Goal: Navigation & Orientation: Find specific page/section

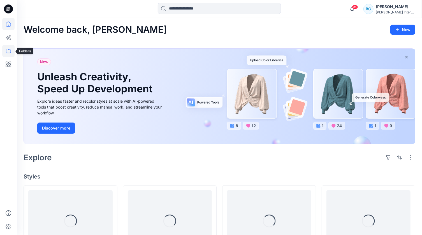
click at [10, 52] on icon at bounding box center [8, 51] width 12 height 12
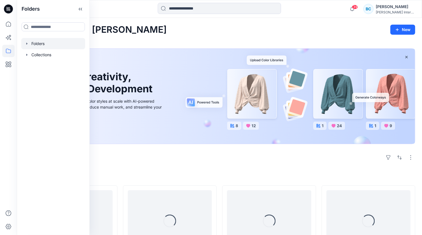
click at [44, 43] on div at bounding box center [53, 43] width 64 height 11
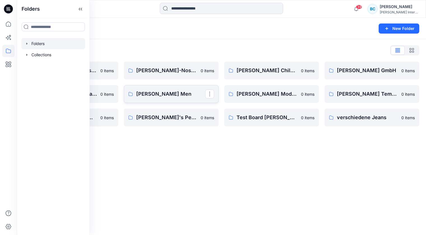
click at [150, 96] on p "[PERSON_NAME] Men" at bounding box center [170, 94] width 69 height 8
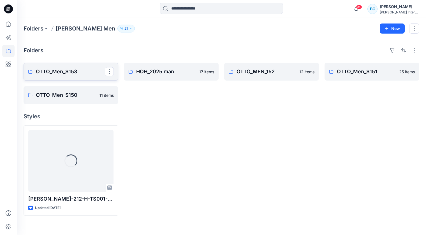
click at [70, 69] on p "OTTO_Men_S153" at bounding box center [70, 72] width 69 height 8
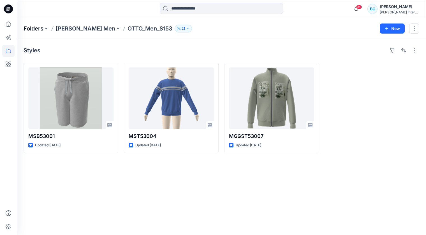
click at [28, 29] on p "Folders" at bounding box center [34, 29] width 20 height 8
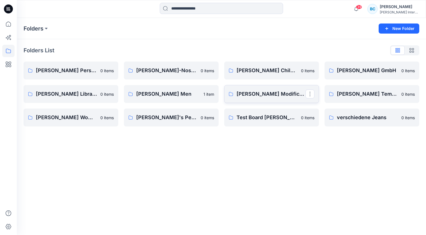
click at [253, 94] on p "[PERSON_NAME] Modification" at bounding box center [270, 94] width 69 height 8
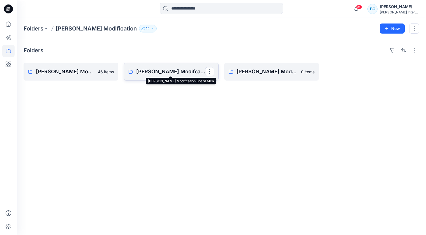
click at [176, 71] on p "[PERSON_NAME] Modifcation Board Men" at bounding box center [170, 72] width 69 height 8
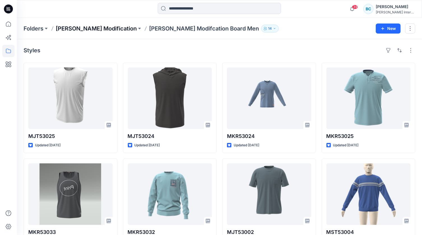
click at [89, 27] on p "[PERSON_NAME] Modification" at bounding box center [96, 29] width 81 height 8
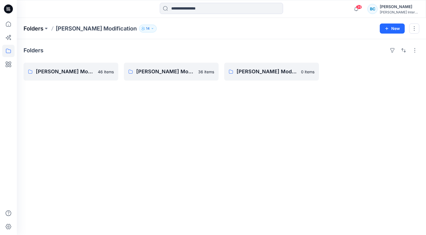
click at [32, 28] on p "Folders" at bounding box center [34, 29] width 20 height 8
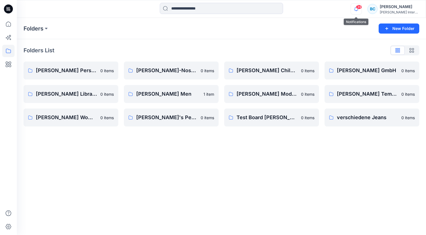
click at [354, 8] on icon "button" at bounding box center [356, 8] width 11 height 11
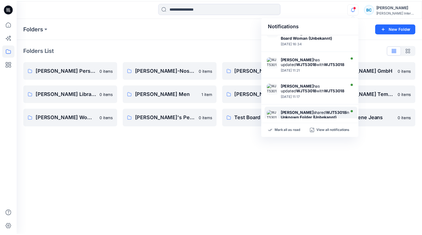
scroll to position [37, 0]
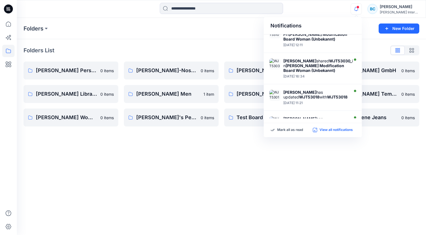
click at [328, 128] on p "View all notifications" at bounding box center [335, 130] width 33 height 5
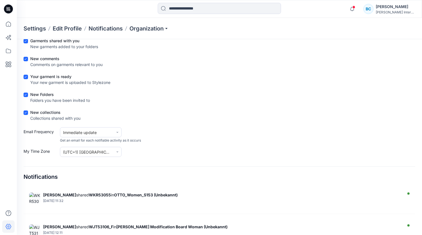
scroll to position [80, 0]
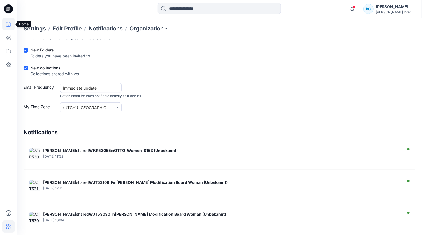
click at [9, 24] on icon at bounding box center [8, 24] width 12 height 12
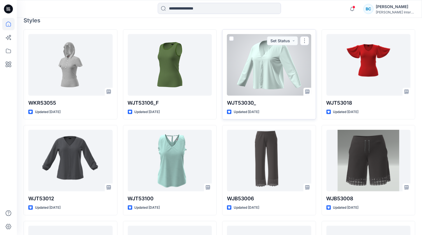
scroll to position [259, 0]
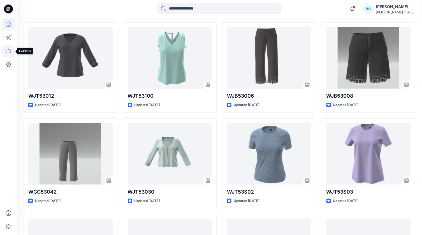
click at [6, 54] on icon at bounding box center [8, 51] width 12 height 12
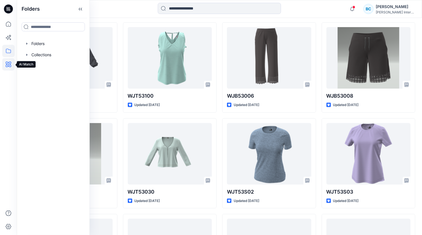
click at [8, 64] on icon at bounding box center [8, 64] width 12 height 12
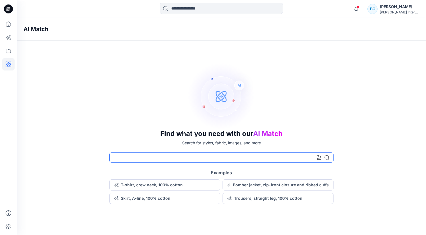
click at [162, 157] on input at bounding box center [221, 158] width 224 height 10
type input "**********"
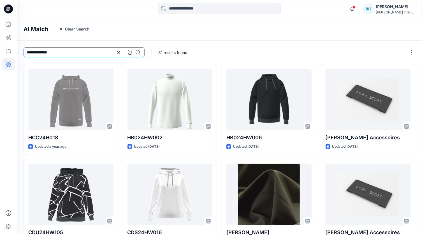
click at [84, 53] on input "**********" at bounding box center [84, 52] width 121 height 10
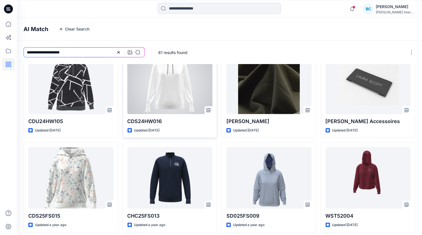
scroll to position [131, 0]
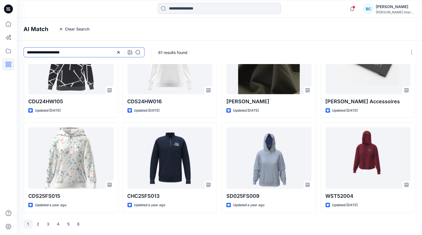
drag, startPoint x: 56, startPoint y: 52, endPoint x: -20, endPoint y: 46, distance: 75.6
click at [0, 46] on html "Notifications [PERSON_NAME] shared WKR53055 in OTTO_Women_S153 (Unbekannt) [DAT…" at bounding box center [211, 52] width 422 height 367
type input "********"
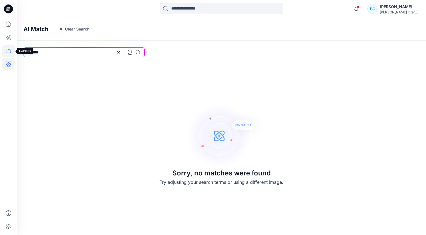
click at [6, 50] on icon at bounding box center [8, 51] width 12 height 12
click at [38, 54] on div at bounding box center [53, 54] width 64 height 11
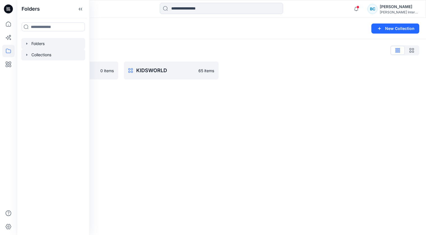
click at [40, 46] on div at bounding box center [53, 43] width 64 height 11
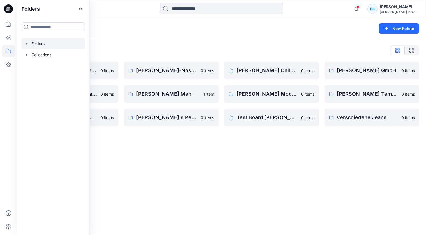
click at [176, 50] on div "Folders List" at bounding box center [221, 50] width 395 height 9
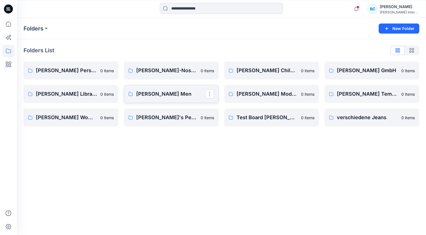
click at [148, 94] on p "[PERSON_NAME] Men" at bounding box center [170, 94] width 69 height 8
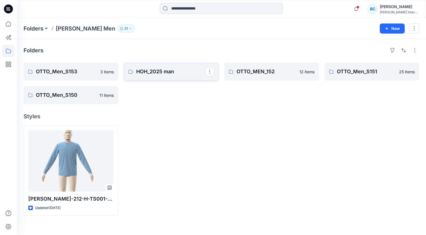
click at [163, 70] on p "HOH_2025 man" at bounding box center [170, 72] width 69 height 8
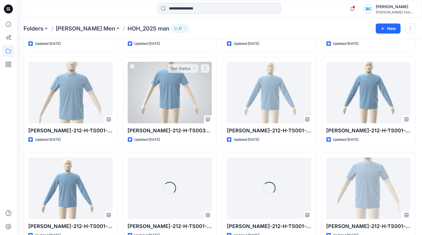
scroll to position [136, 0]
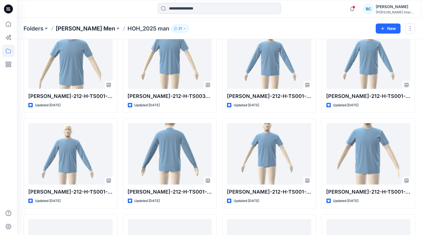
click at [70, 26] on p "[PERSON_NAME] Men" at bounding box center [85, 29] width 59 height 8
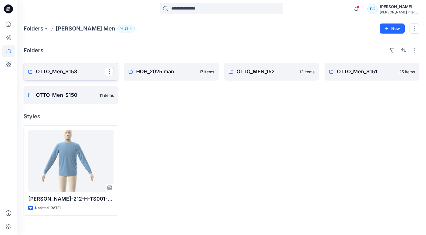
click at [57, 71] on p "OTTO_Men_S153" at bounding box center [70, 72] width 69 height 8
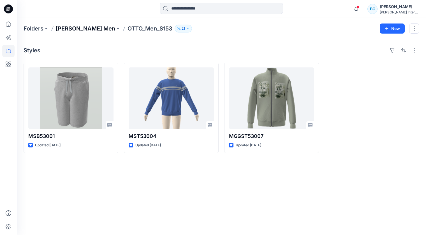
click at [75, 31] on p "[PERSON_NAME] Men" at bounding box center [85, 29] width 59 height 8
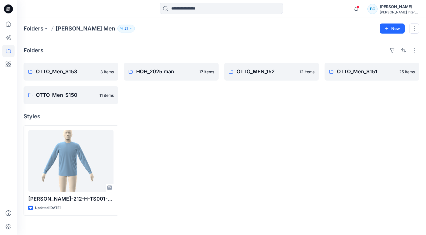
click at [75, 31] on p "[PERSON_NAME] Men" at bounding box center [85, 29] width 59 height 8
click at [32, 29] on p "Folders" at bounding box center [34, 29] width 20 height 8
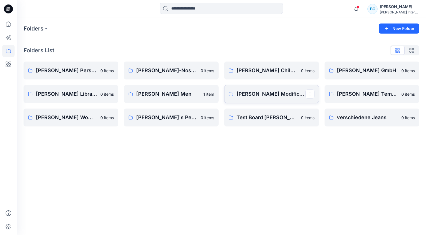
click at [249, 97] on p "[PERSON_NAME] Modification" at bounding box center [270, 94] width 69 height 8
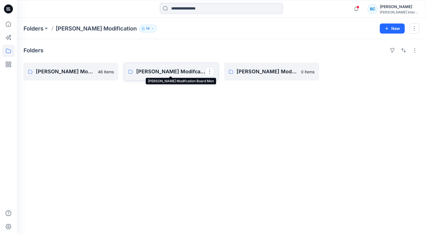
click at [166, 69] on p "[PERSON_NAME] Modifcation Board Men" at bounding box center [170, 72] width 69 height 8
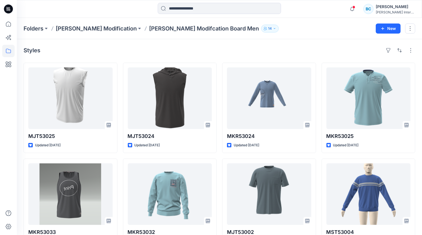
click at [396, 3] on div "Notifications [PERSON_NAME] shared WKR53055 in OTTO_Women_S153 (Unbekannt) [DAT…" at bounding box center [380, 9] width 68 height 12
click at [390, 8] on div "[PERSON_NAME]" at bounding box center [395, 6] width 39 height 7
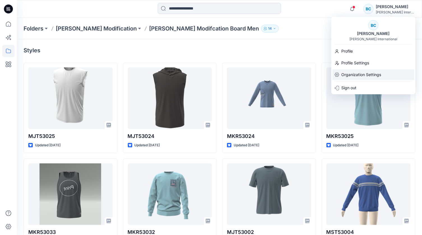
click at [352, 74] on p "Organization Settings" at bounding box center [361, 74] width 40 height 11
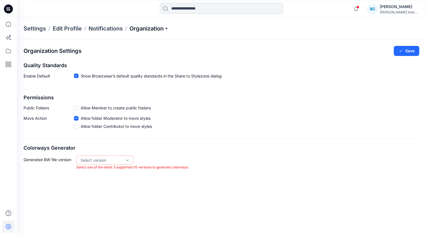
click at [137, 31] on p "Organization" at bounding box center [148, 29] width 39 height 8
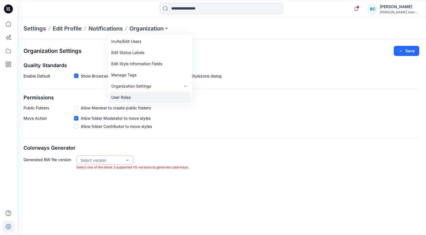
click at [119, 95] on link "User Roles" at bounding box center [150, 97] width 82 height 11
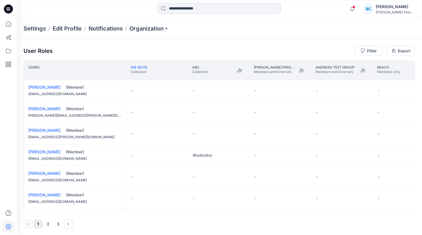
drag, startPoint x: 88, startPoint y: 213, endPoint x: 119, endPoint y: 213, distance: 30.8
click at [119, 213] on div "User Roles Filter Export Users 149-Boys Collection abc Collection [PERSON_NAME]…" at bounding box center [219, 137] width 405 height 196
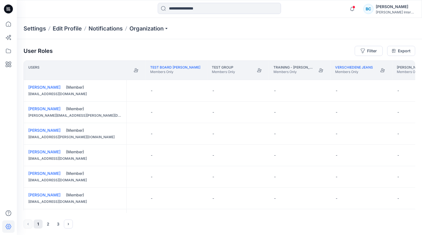
scroll to position [0, 1376]
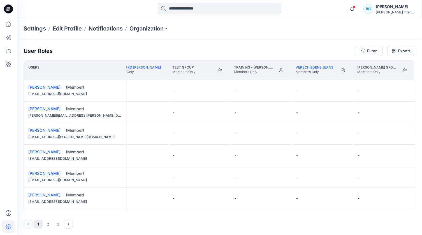
drag, startPoint x: 338, startPoint y: 213, endPoint x: 302, endPoint y: 215, distance: 35.9
click at [302, 215] on div "User Roles Filter Export Users Test Andreas Collection Test Board [PERSON_NAME]…" at bounding box center [219, 137] width 405 height 196
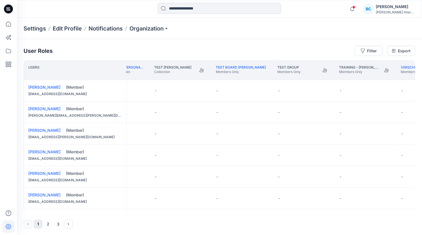
scroll to position [0, 1266]
drag, startPoint x: 308, startPoint y: 213, endPoint x: 290, endPoint y: 213, distance: 17.9
click at [290, 213] on div "User Roles Filter Export Users Sheego Members Only [PERSON_NAME]'s Personal Zon…" at bounding box center [219, 137] width 405 height 196
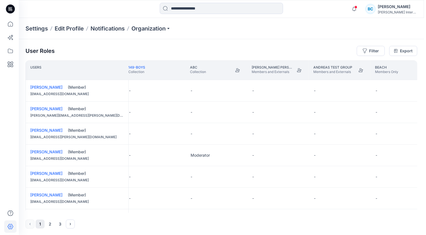
scroll to position [0, 0]
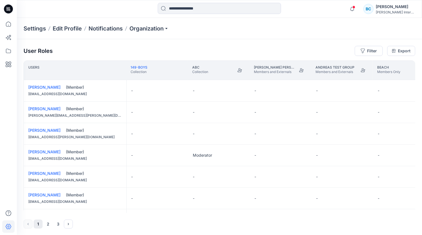
click at [372, 8] on div "BC" at bounding box center [368, 9] width 10 height 10
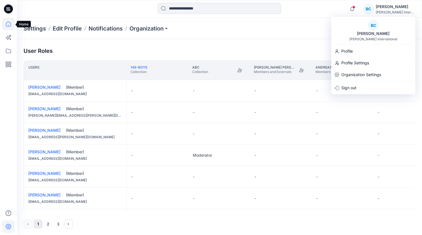
click at [11, 25] on icon at bounding box center [8, 24] width 12 height 12
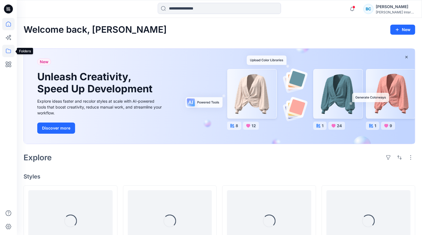
click at [6, 50] on icon at bounding box center [8, 51] width 5 height 4
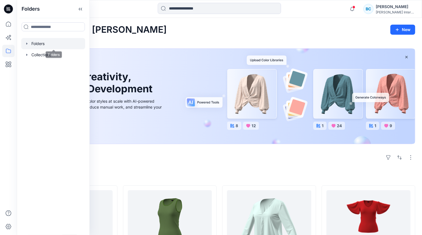
click at [45, 45] on div at bounding box center [53, 43] width 64 height 11
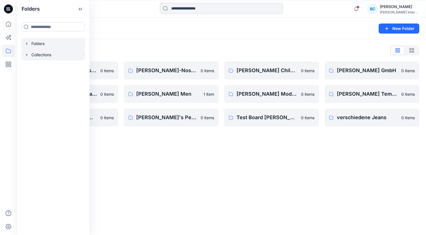
click at [28, 56] on icon "button" at bounding box center [27, 55] width 4 height 4
click at [28, 44] on icon "button" at bounding box center [27, 43] width 4 height 4
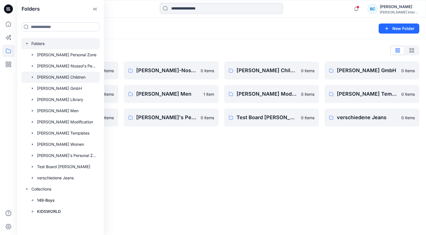
click at [31, 76] on icon "button" at bounding box center [32, 77] width 4 height 4
